Goal: Information Seeking & Learning: Find specific fact

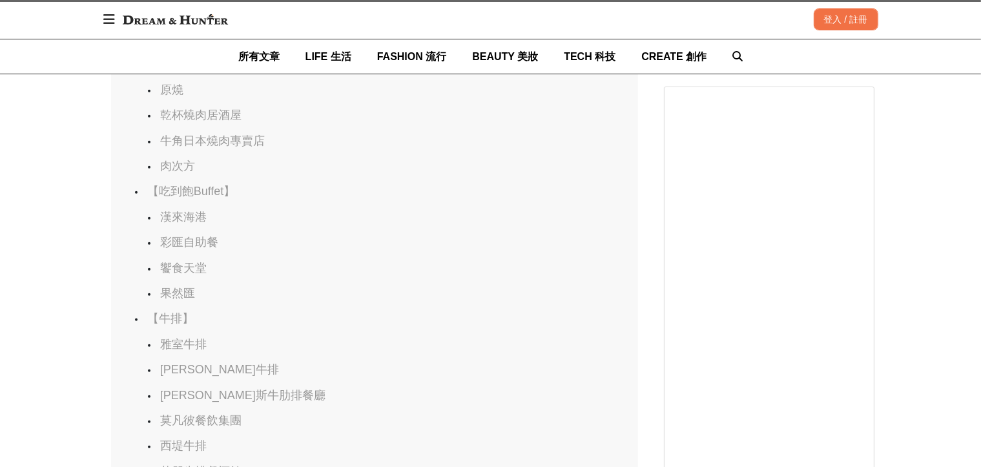
click at [187, 287] on link "果然匯" at bounding box center [177, 293] width 35 height 13
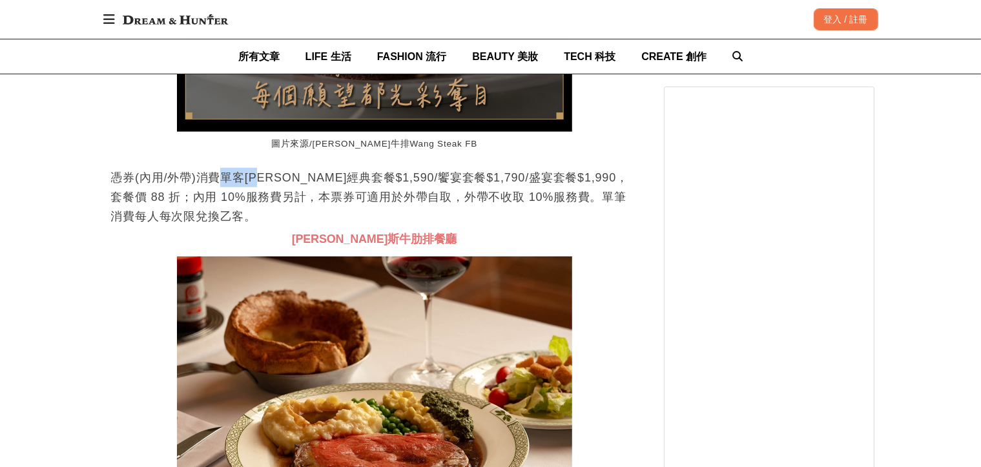
drag, startPoint x: 220, startPoint y: 169, endPoint x: 269, endPoint y: 176, distance: 50.3
click at [269, 176] on p "憑券(內用/外帶)消費單客[PERSON_NAME]經典套餐$1,590/饗宴套餐$1,790/盛宴套餐$1,990，套餐價 88 折；內用 10%服務費另計…" at bounding box center [374, 197] width 527 height 58
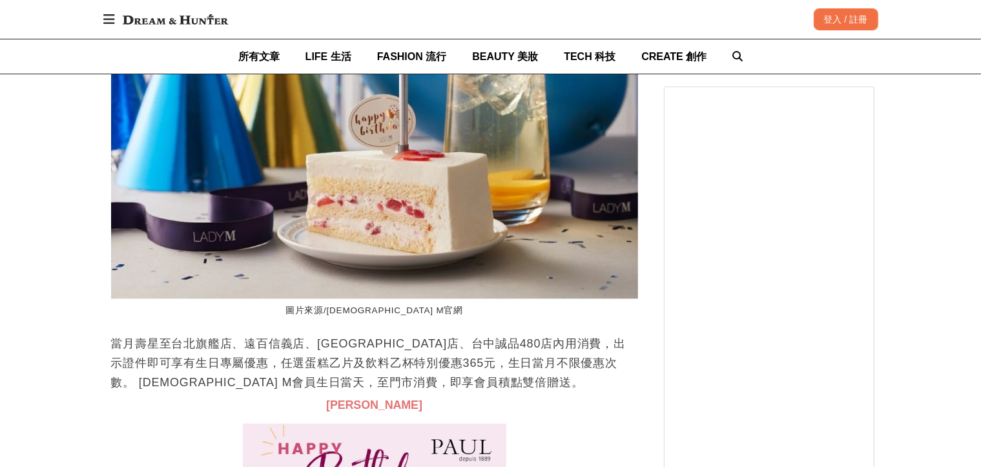
drag, startPoint x: 253, startPoint y: 319, endPoint x: 261, endPoint y: 324, distance: 9.3
click at [261, 334] on p "當月壽星至台北旗艦店、遠百信義店、[GEOGRAPHIC_DATA]店、台中誠品480店內用消費，出示證件即可享有生日專屬優惠，任選蛋糕乙片及飲料乙杯特別優惠…" at bounding box center [374, 363] width 527 height 58
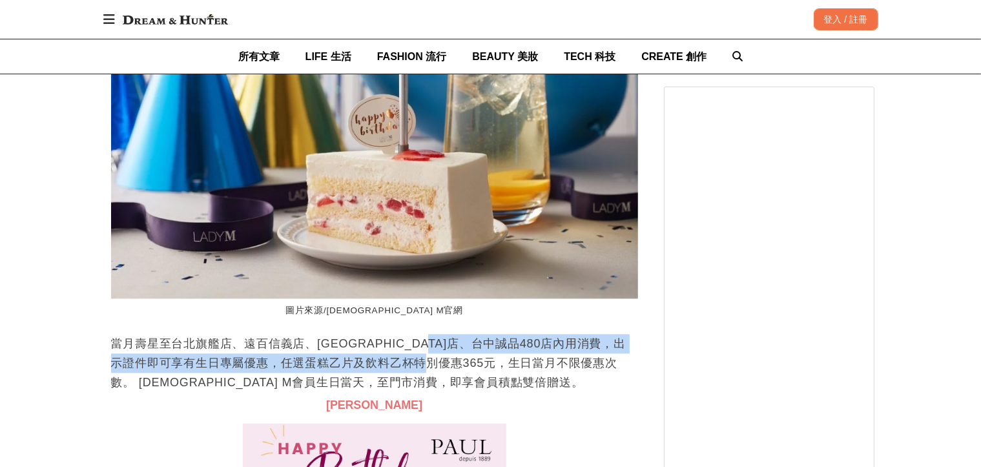
drag, startPoint x: 439, startPoint y: 319, endPoint x: 439, endPoint y: 328, distance: 9.0
click at [439, 334] on p "當月壽星至台北旗艦店、遠百信義店、[GEOGRAPHIC_DATA]店、台中誠品480店內用消費，出示證件即可享有生日專屬優惠，任選蛋糕乙片及飲料乙杯特別優惠…" at bounding box center [374, 363] width 527 height 58
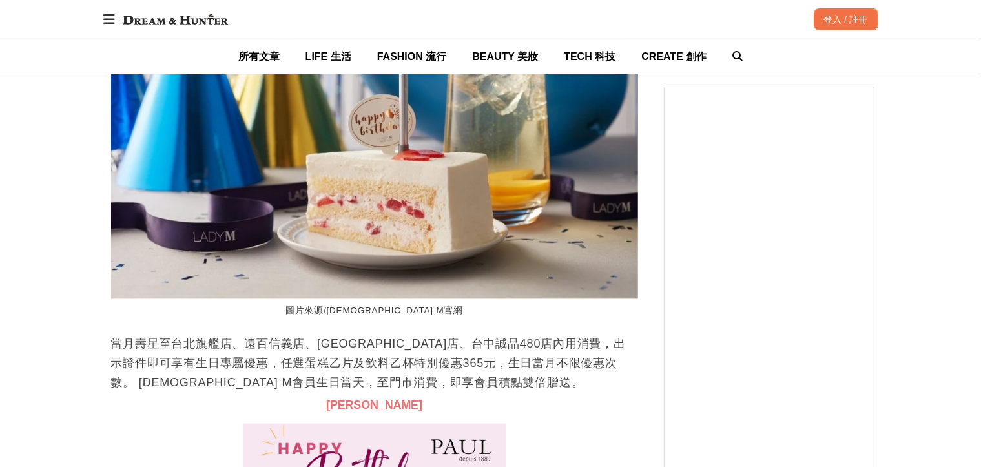
click at [207, 355] on p "當月壽星至台北旗艦店、遠百信義店、[GEOGRAPHIC_DATA]店、台中誠品480店內用消費，出示證件即可享有生日專屬優惠，任選蛋糕乙片及飲料乙杯特別優惠…" at bounding box center [374, 363] width 527 height 58
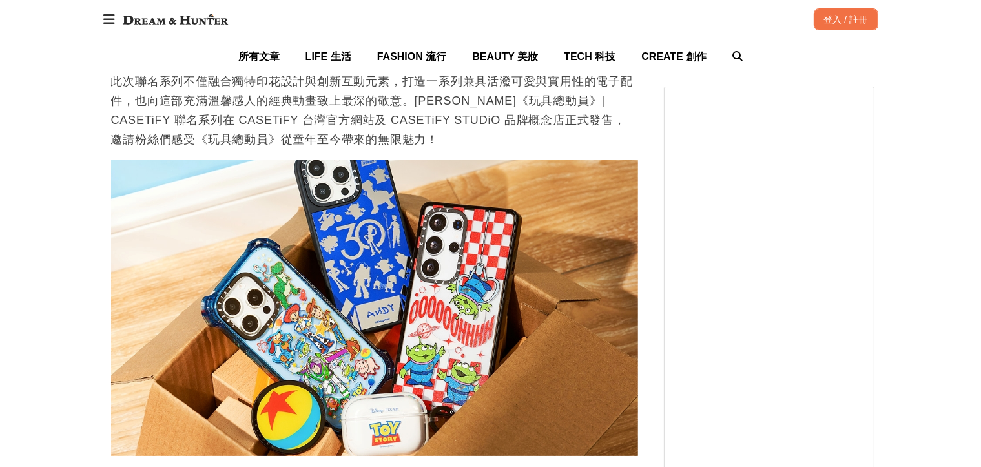
scroll to position [0, 527]
